Goal: Task Accomplishment & Management: Manage account settings

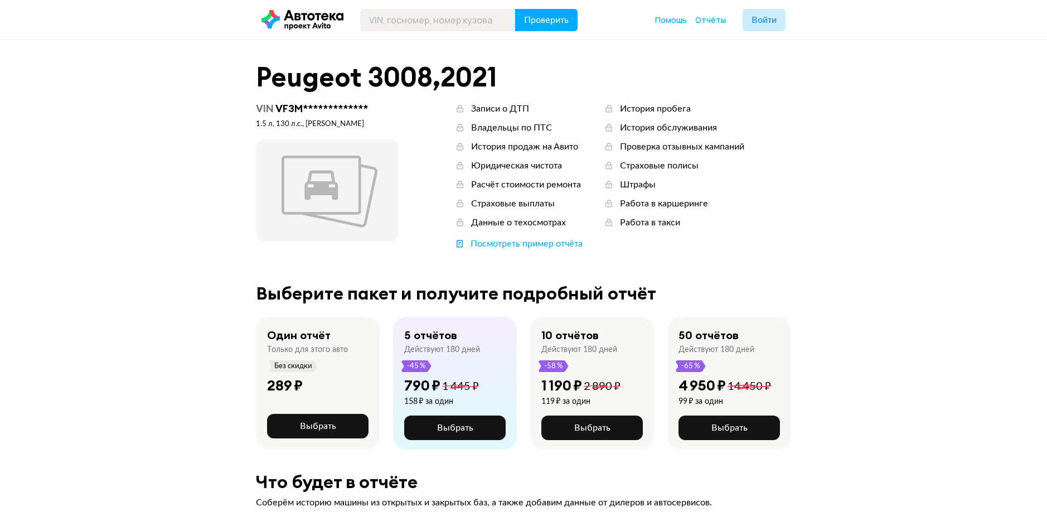
click at [761, 8] on header "Проверить Помощь Отчёты Войти" at bounding box center [523, 20] width 1047 height 40
click at [760, 11] on button "Войти" at bounding box center [763, 20] width 43 height 22
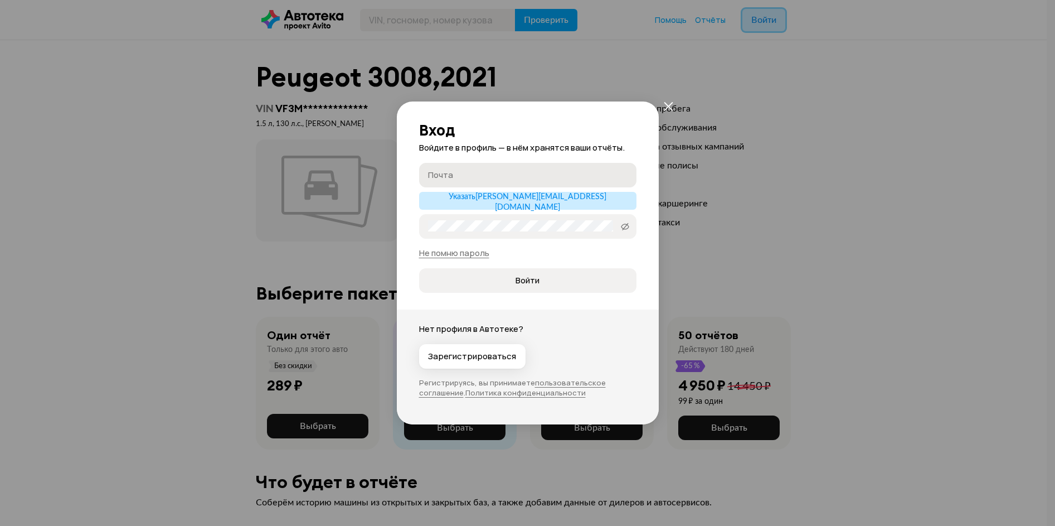
click at [477, 168] on label "Почта" at bounding box center [527, 175] width 217 height 25
click at [477, 169] on input "Почта" at bounding box center [529, 174] width 203 height 11
type input "[EMAIL_ADDRESS][DOMAIN_NAME]"
click at [501, 285] on span "Войти" at bounding box center [527, 280] width 199 height 11
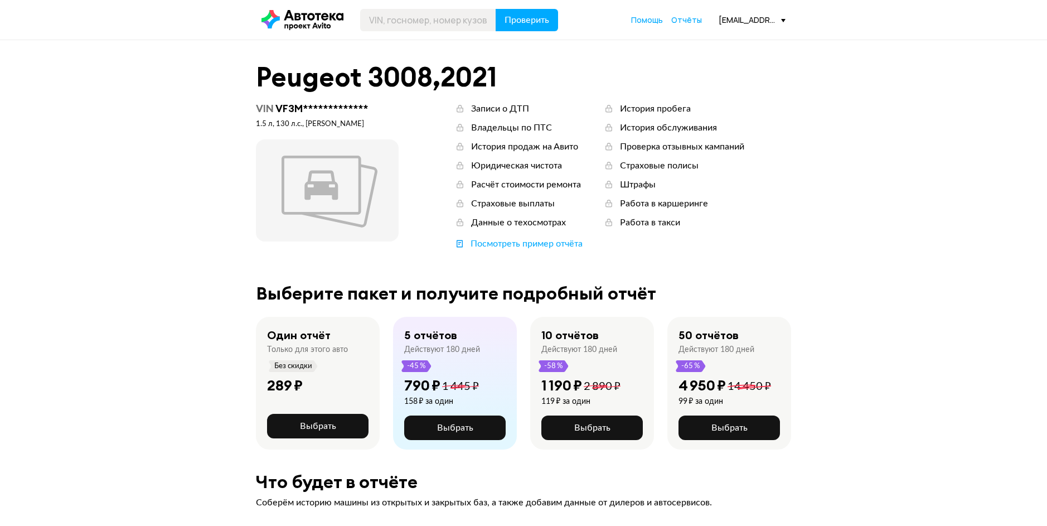
click at [762, 21] on div "[EMAIL_ADDRESS][DOMAIN_NAME]" at bounding box center [751, 19] width 67 height 11
click at [683, 21] on span "Отчёты" at bounding box center [686, 19] width 31 height 11
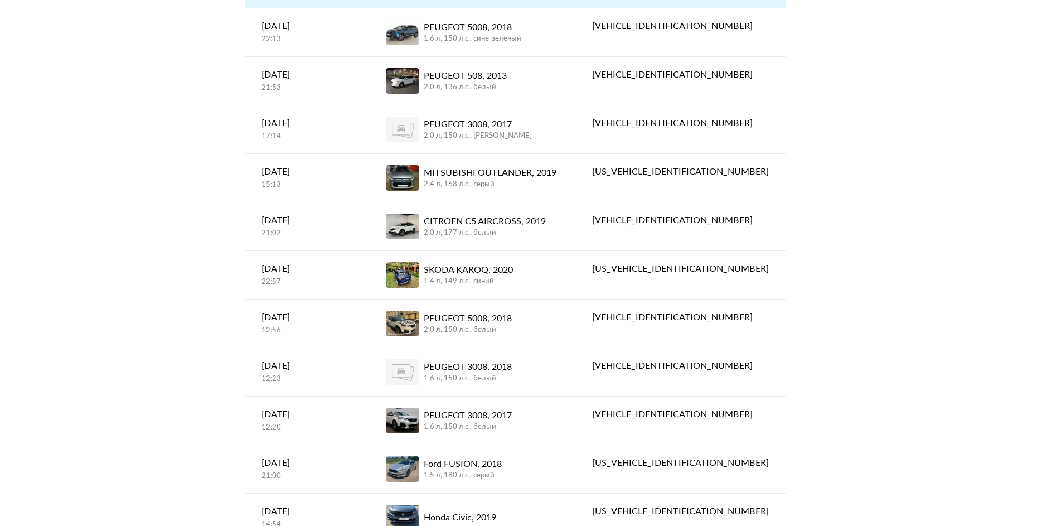
scroll to position [167, 0]
